Goal: Register for event/course

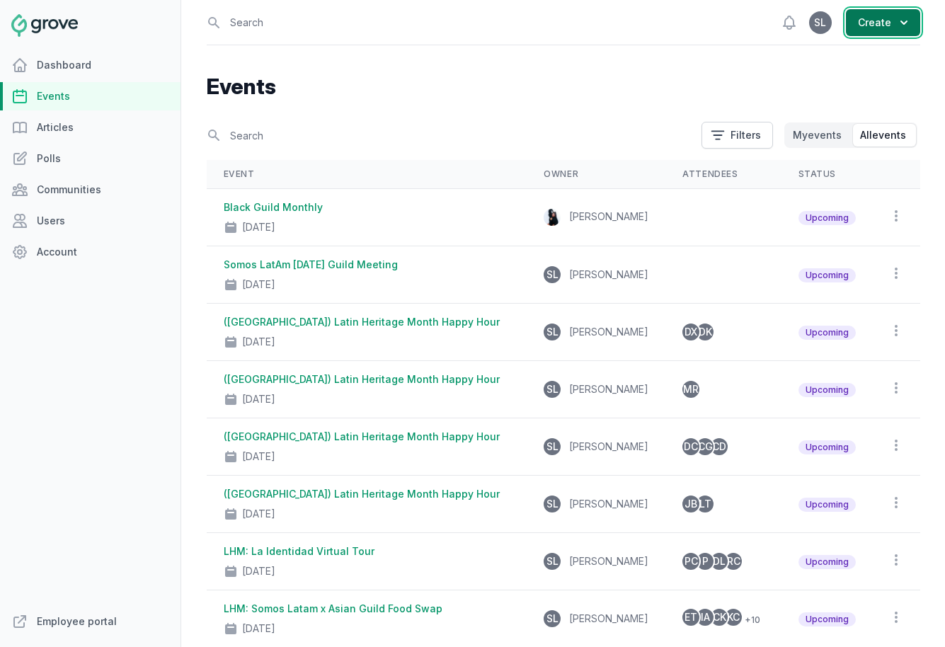
click at [869, 21] on button "Create" at bounding box center [883, 22] width 74 height 27
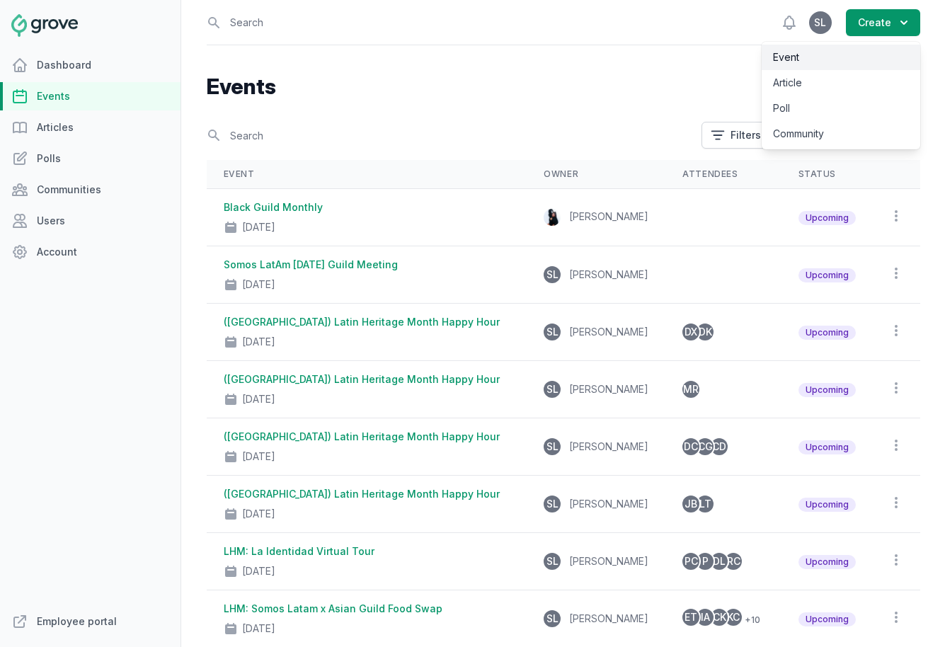
click at [858, 52] on link "Event" at bounding box center [841, 57] width 159 height 25
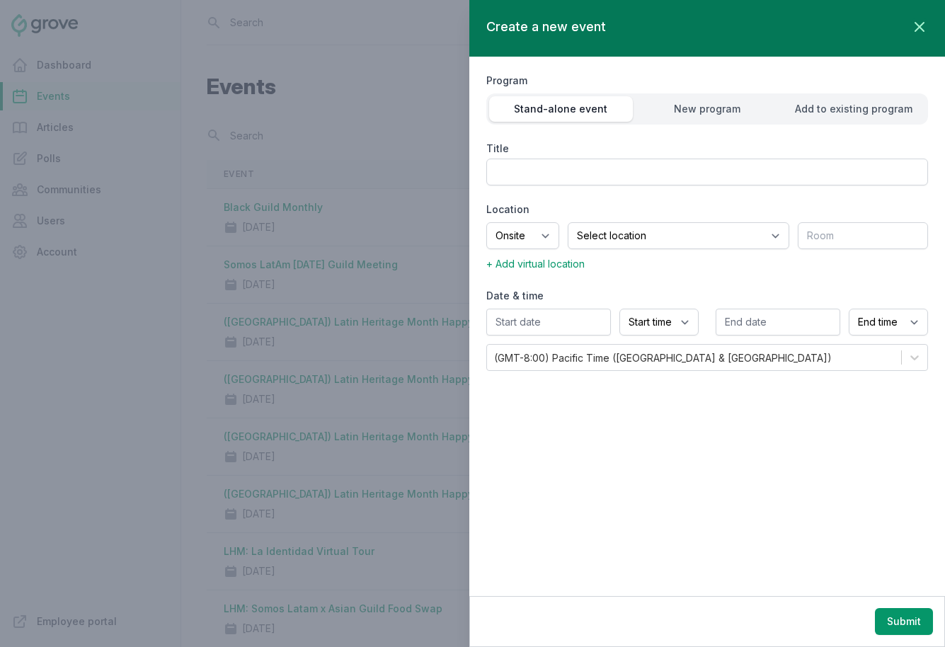
click at [372, 277] on div at bounding box center [472, 323] width 945 height 647
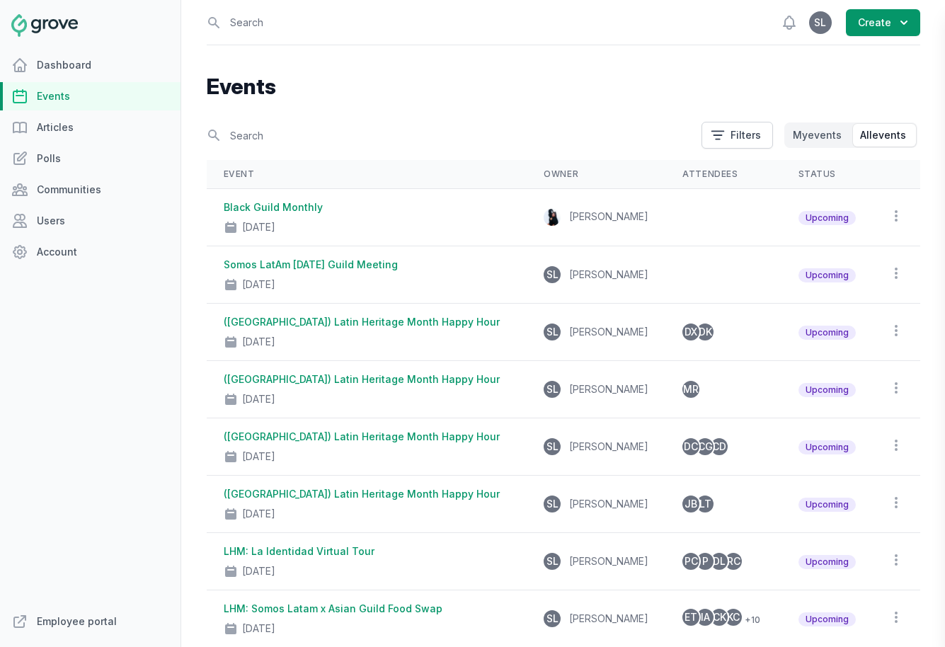
click at [337, 270] on div at bounding box center [472, 323] width 945 height 647
click at [324, 265] on link "Somos LatAm September 2025 Guild Meeting" at bounding box center [311, 264] width 174 height 12
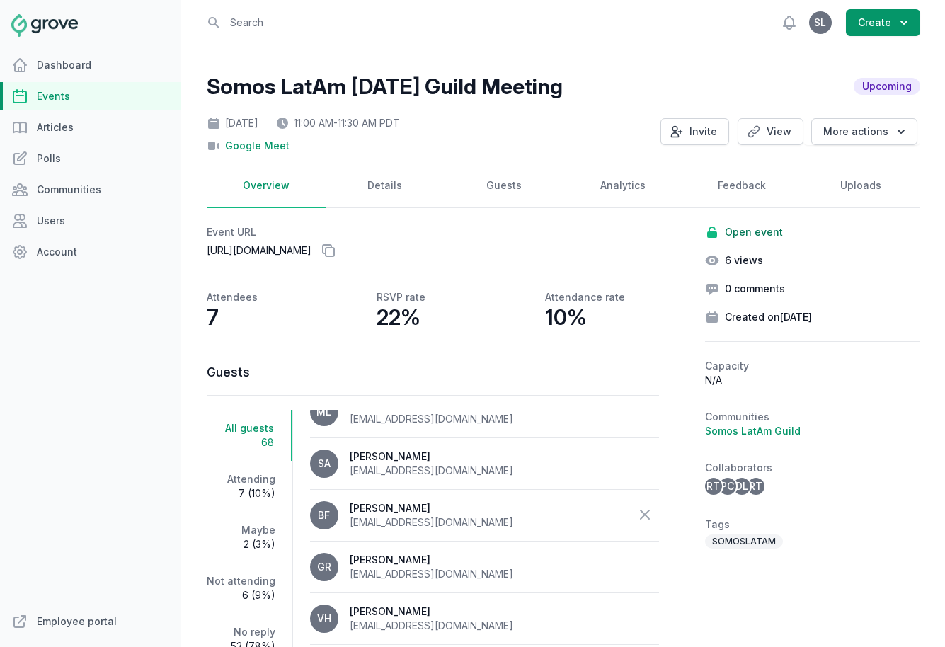
scroll to position [928, 0]
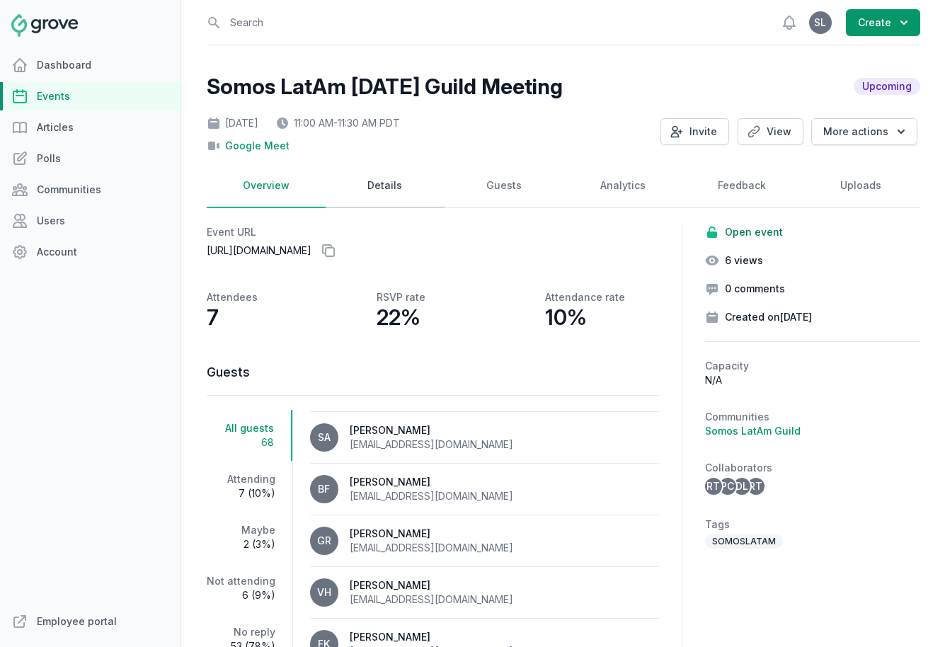
click at [375, 188] on link "Details" at bounding box center [385, 186] width 119 height 44
select select "virtual"
select select "11:00 AM"
select select "11:30 AM"
select select "89"
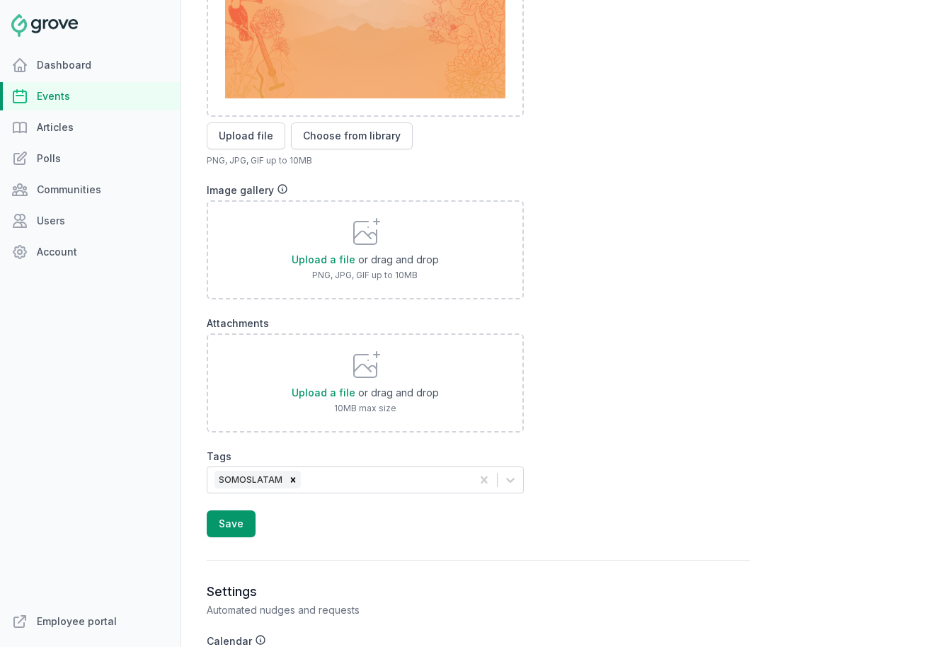
scroll to position [1558, 0]
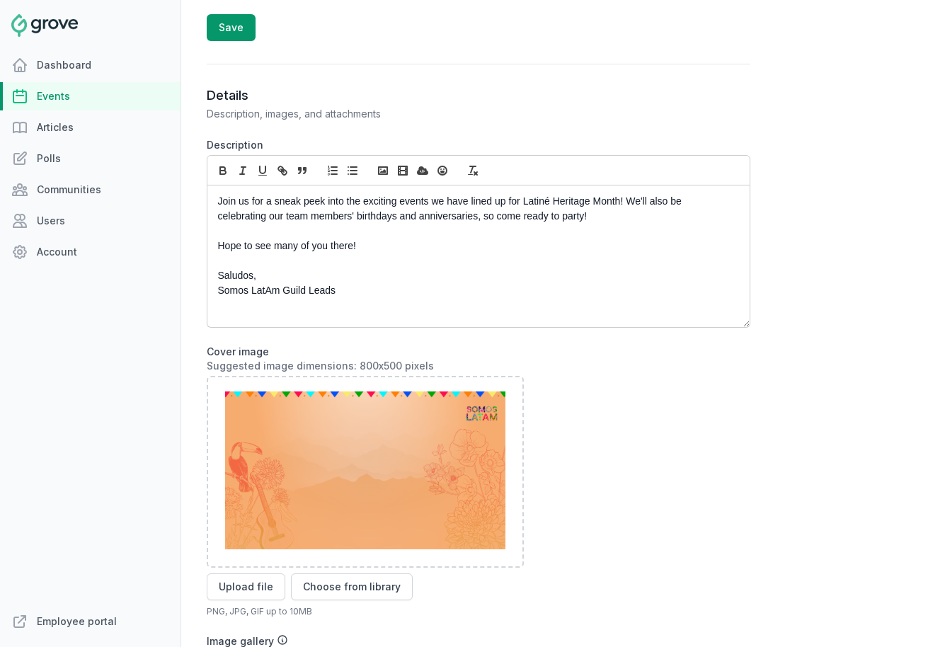
click at [73, 97] on link "Events" at bounding box center [90, 96] width 181 height 28
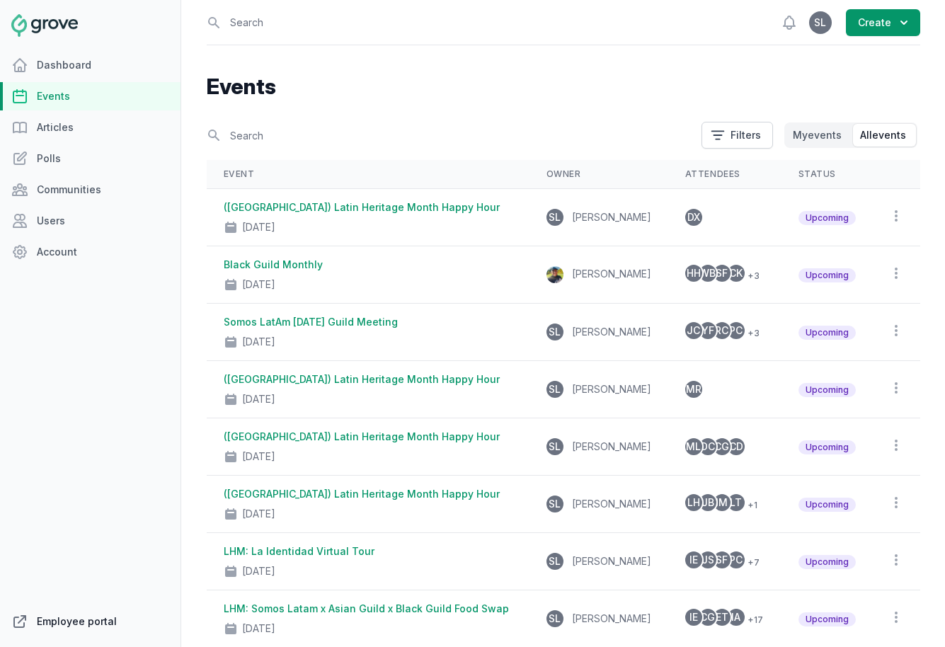
click at [101, 624] on link "Employee portal" at bounding box center [90, 621] width 181 height 28
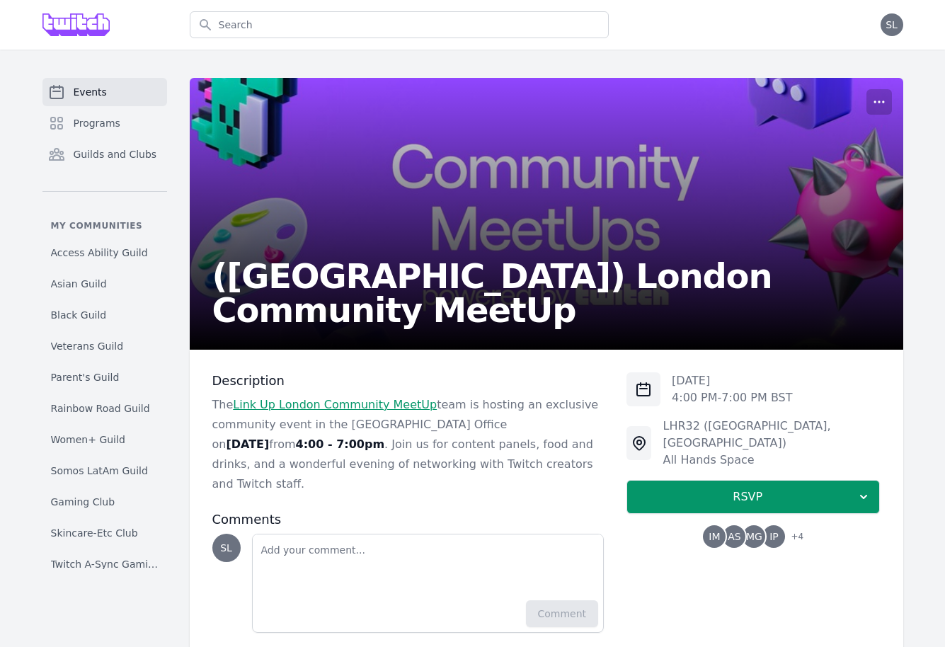
click at [716, 532] on span "IM" at bounding box center [714, 537] width 11 height 10
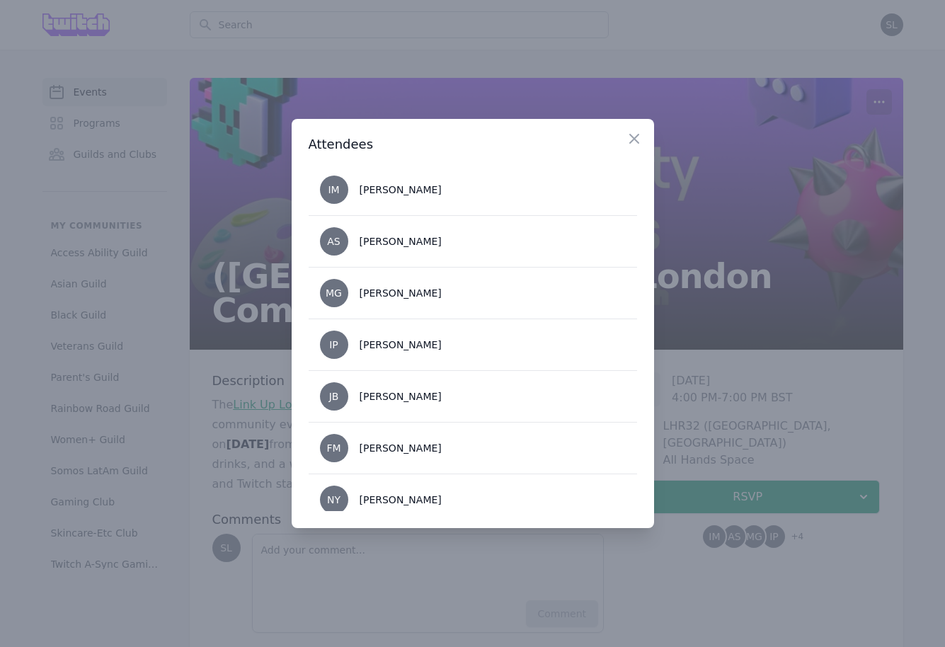
click at [718, 405] on div at bounding box center [472, 323] width 945 height 647
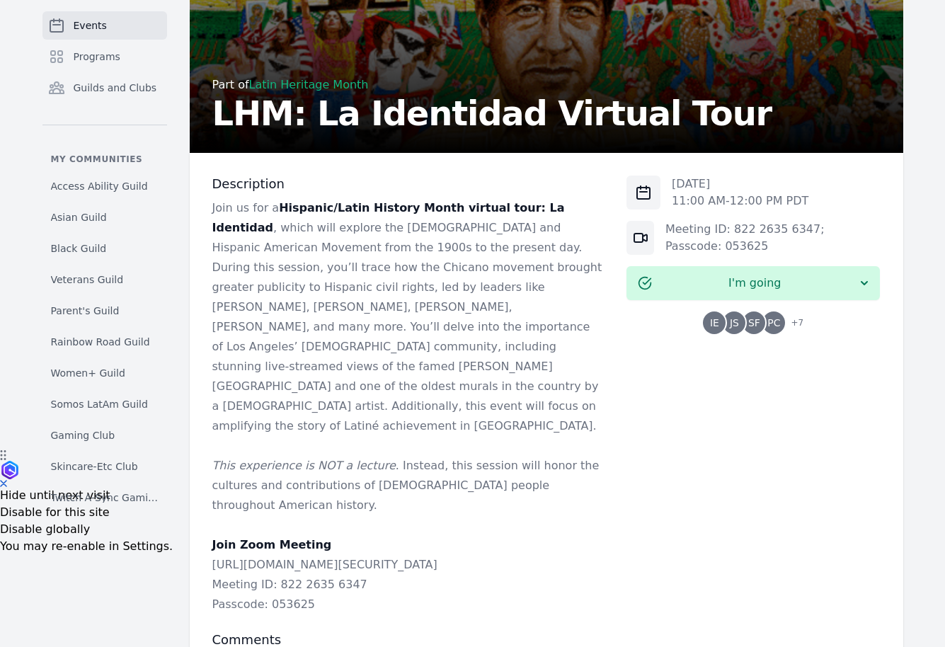
scroll to position [252, 0]
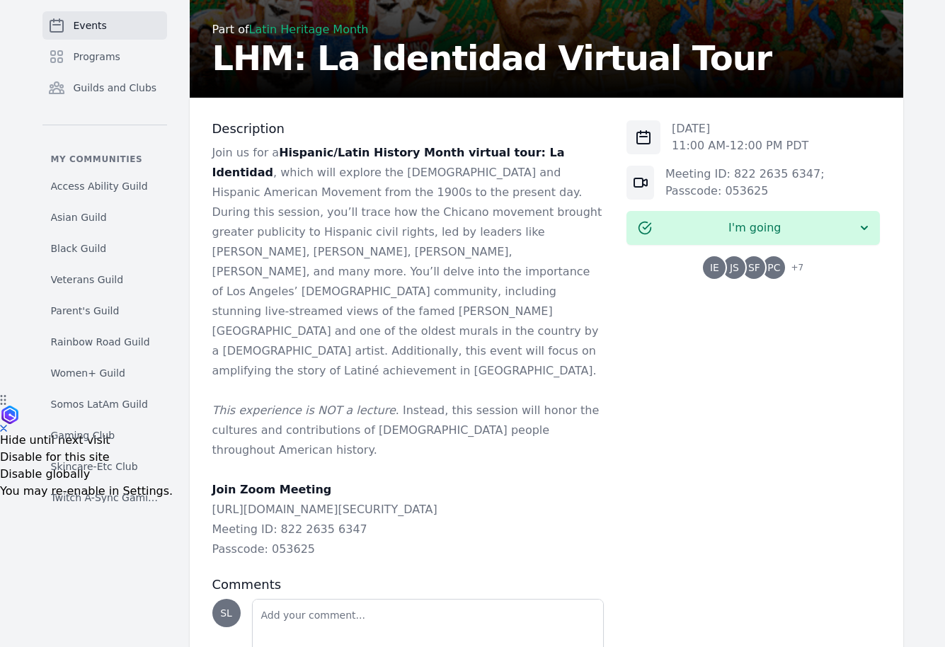
click at [757, 271] on span "SF" at bounding box center [754, 268] width 12 height 10
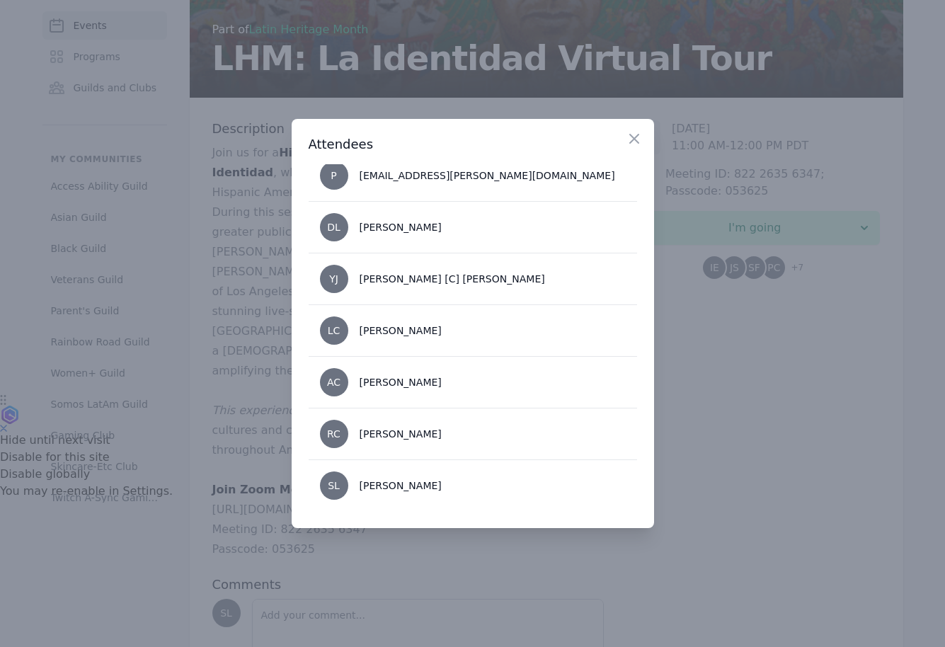
scroll to position [0, 0]
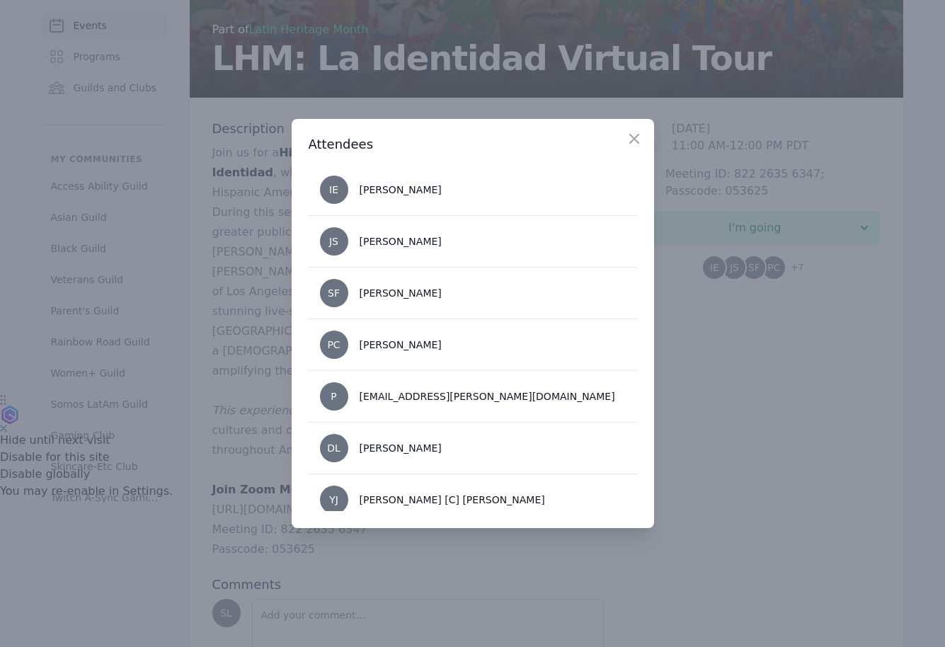
click at [762, 424] on div at bounding box center [472, 323] width 945 height 647
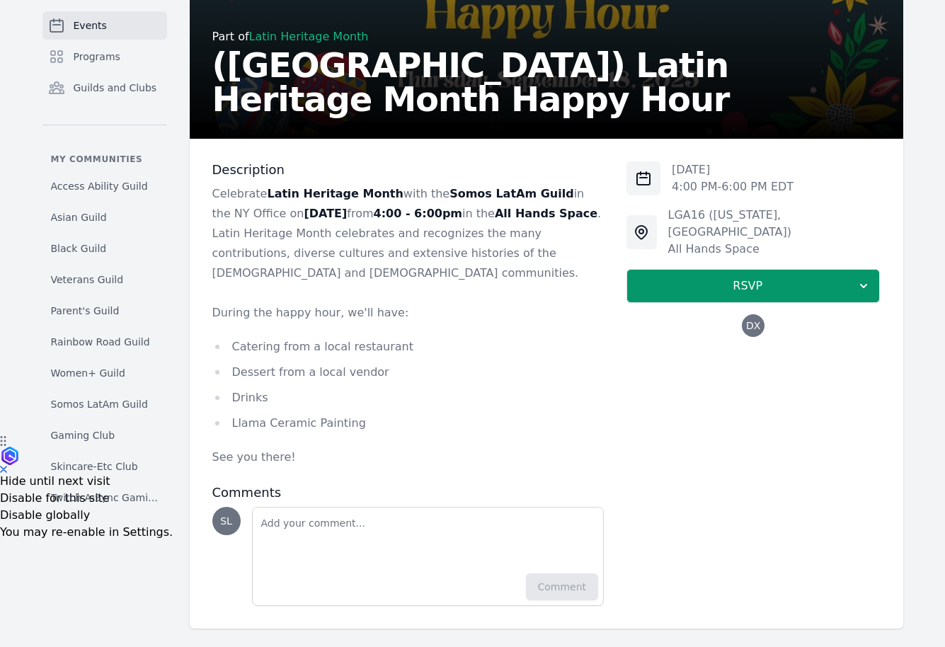
scroll to position [221, 0]
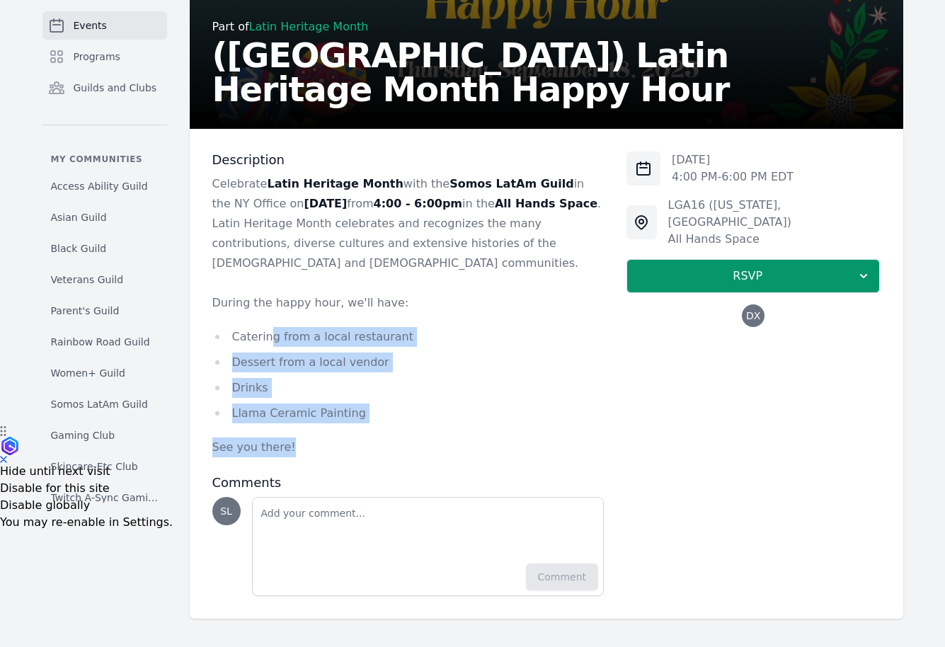
drag, startPoint x: 301, startPoint y: 445, endPoint x: 266, endPoint y: 333, distance: 117.1
click at [266, 333] on div "Celebrate Latin Heritage Month with the Somos LatAm Guild in the [GEOGRAPHIC_DA…" at bounding box center [408, 315] width 392 height 283
click at [266, 333] on li "Catering from a local restaurant" at bounding box center [408, 337] width 392 height 20
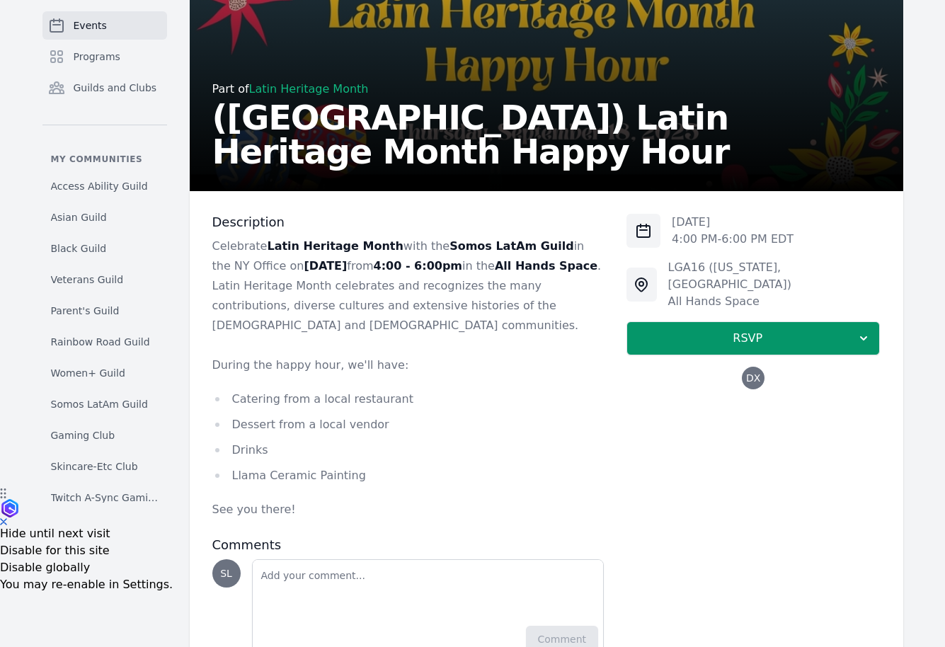
scroll to position [166, 0]
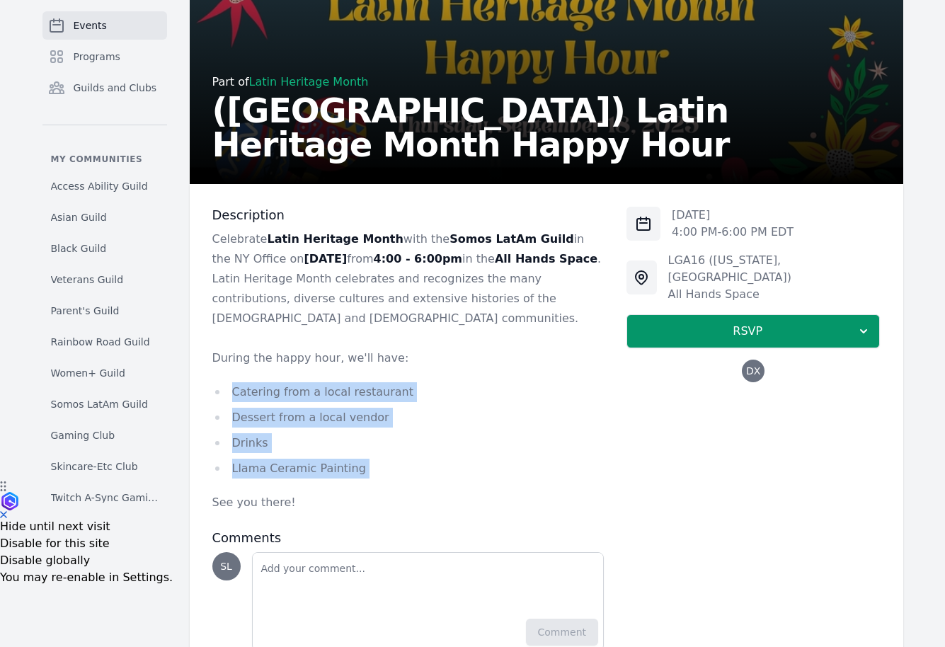
drag, startPoint x: 370, startPoint y: 488, endPoint x: 358, endPoint y: 377, distance: 111.1
click at [358, 377] on div "Celebrate Latin Heritage Month with the Somos LatAm Guild in the [GEOGRAPHIC_DA…" at bounding box center [408, 370] width 392 height 283
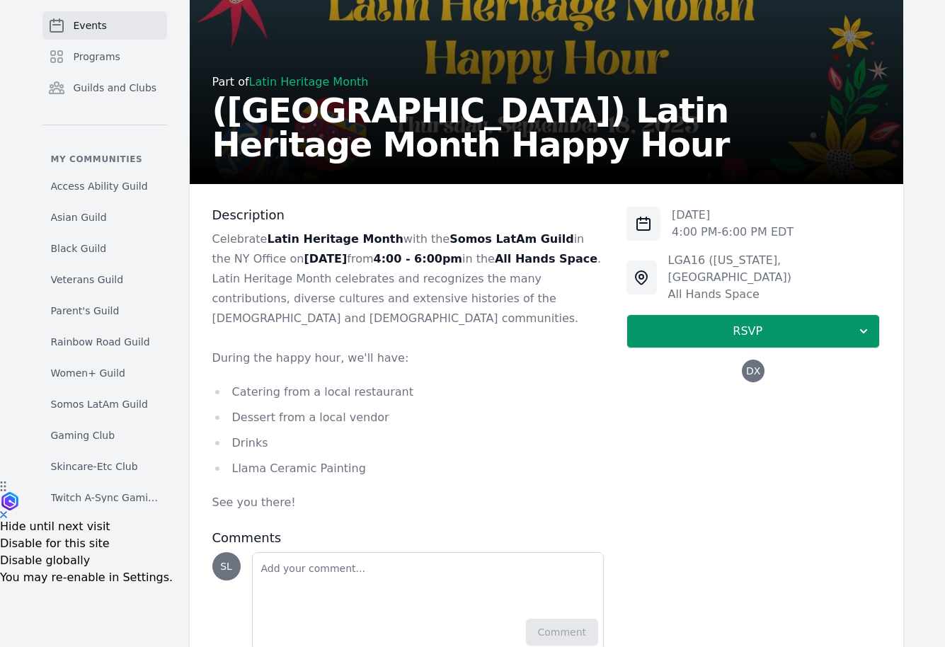
click at [758, 366] on span "DX" at bounding box center [753, 371] width 14 height 10
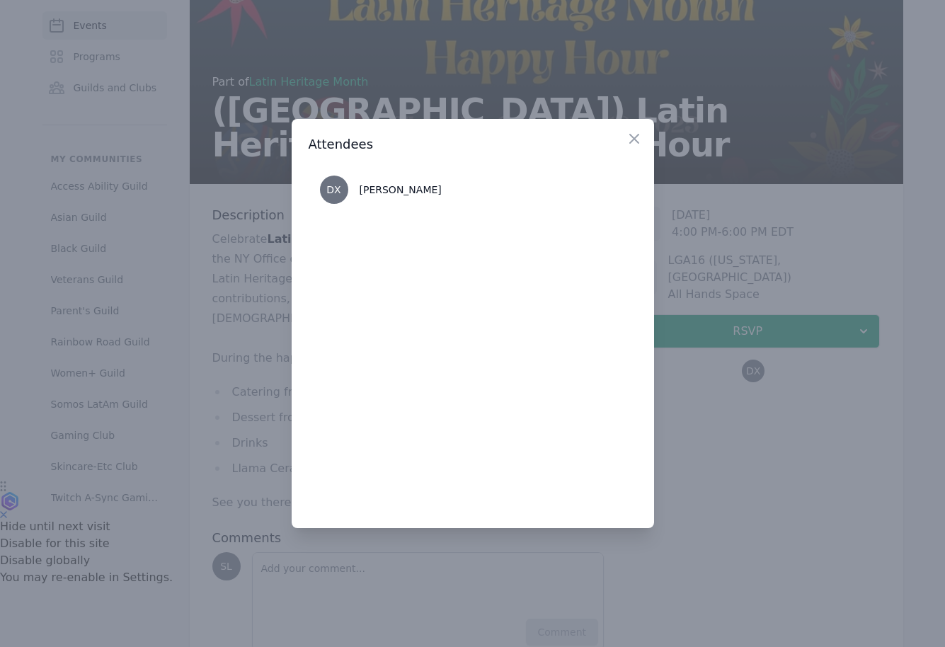
click at [737, 550] on div at bounding box center [472, 323] width 945 height 647
